Goal: Task Accomplishment & Management: Use online tool/utility

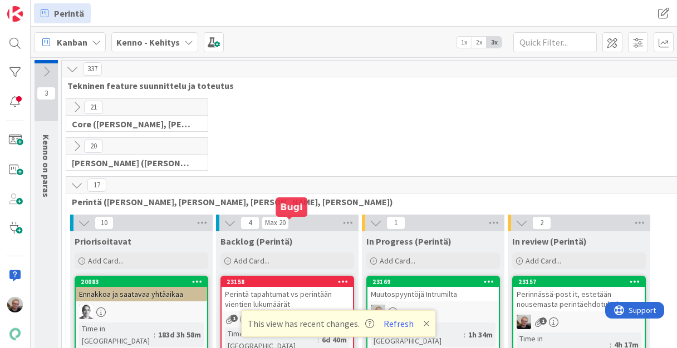
scroll to position [134, 0]
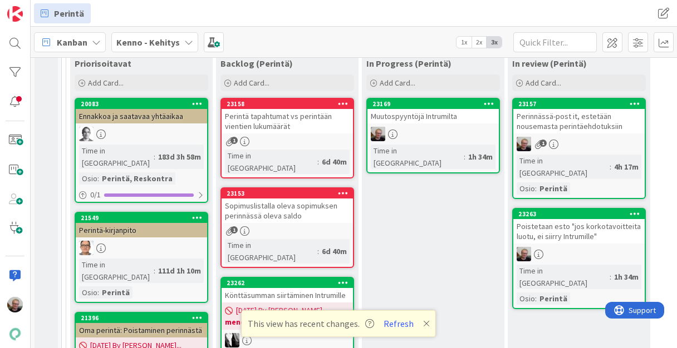
click at [414, 117] on div "Muutospyyntöjä Intrumilta" at bounding box center [432, 116] width 131 height 14
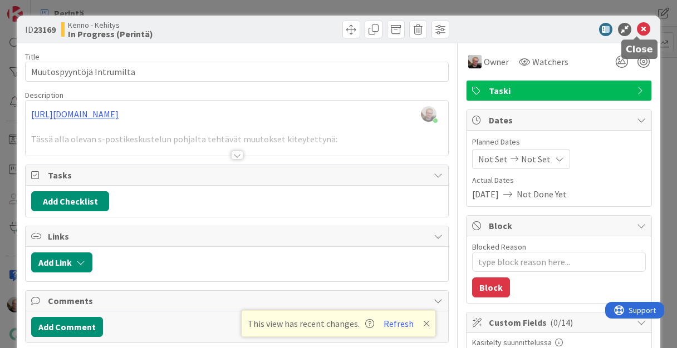
click at [637, 29] on icon at bounding box center [643, 29] width 13 height 13
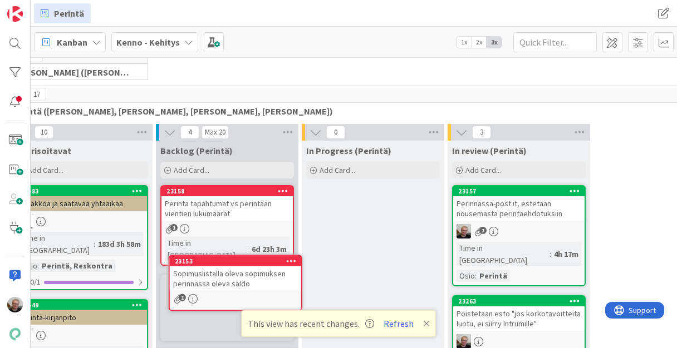
scroll to position [130, 60]
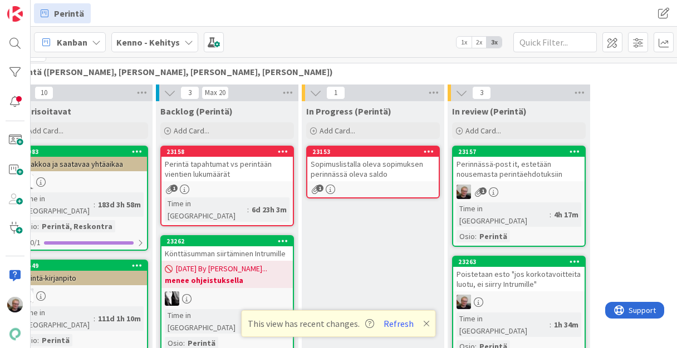
click at [344, 176] on div "Sopimuslistalla oleva sopimuksen perinnässä oleva saldo" at bounding box center [372, 169] width 131 height 24
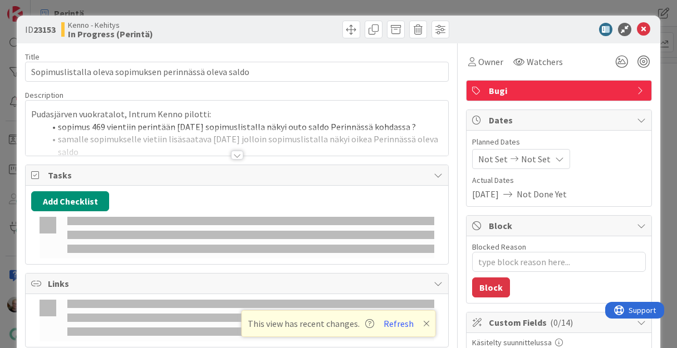
type textarea "x"
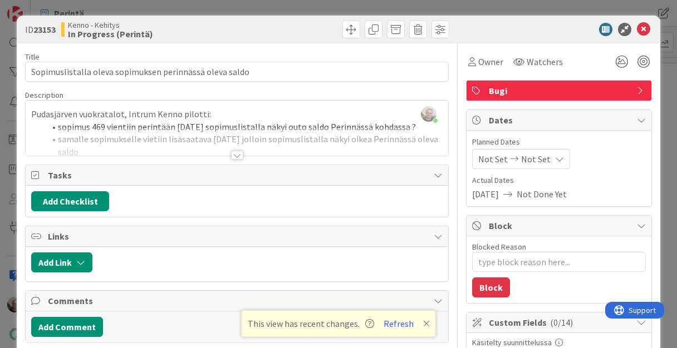
click at [219, 137] on div at bounding box center [237, 141] width 422 height 28
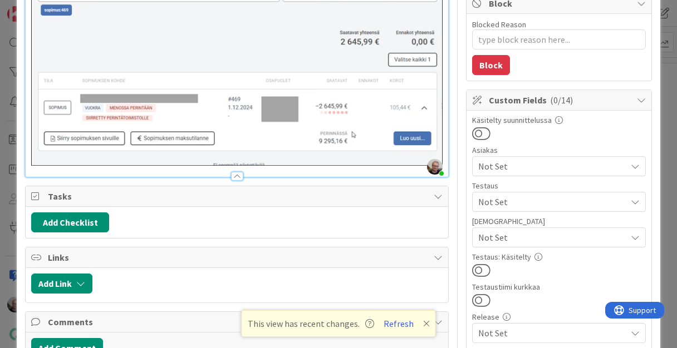
scroll to position [45, 0]
